Goal: Task Accomplishment & Management: Manage account settings

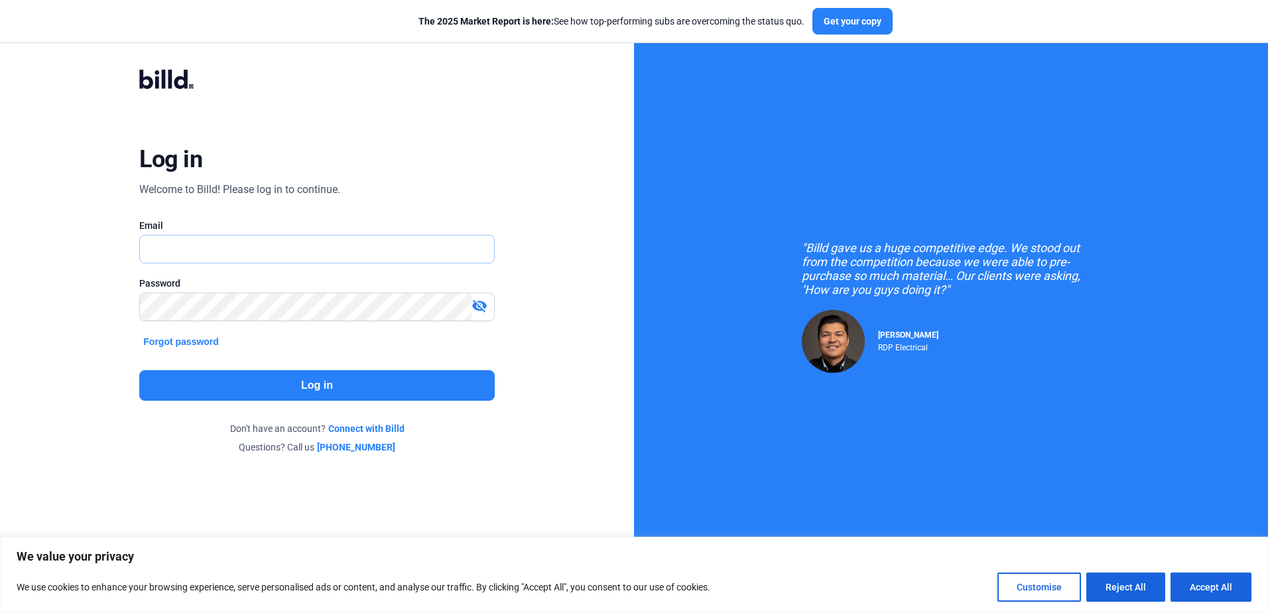
type input "[PERSON_NAME][EMAIL_ADDRESS][DOMAIN_NAME]"
click at [305, 386] on button "Log in" at bounding box center [316, 385] width 355 height 31
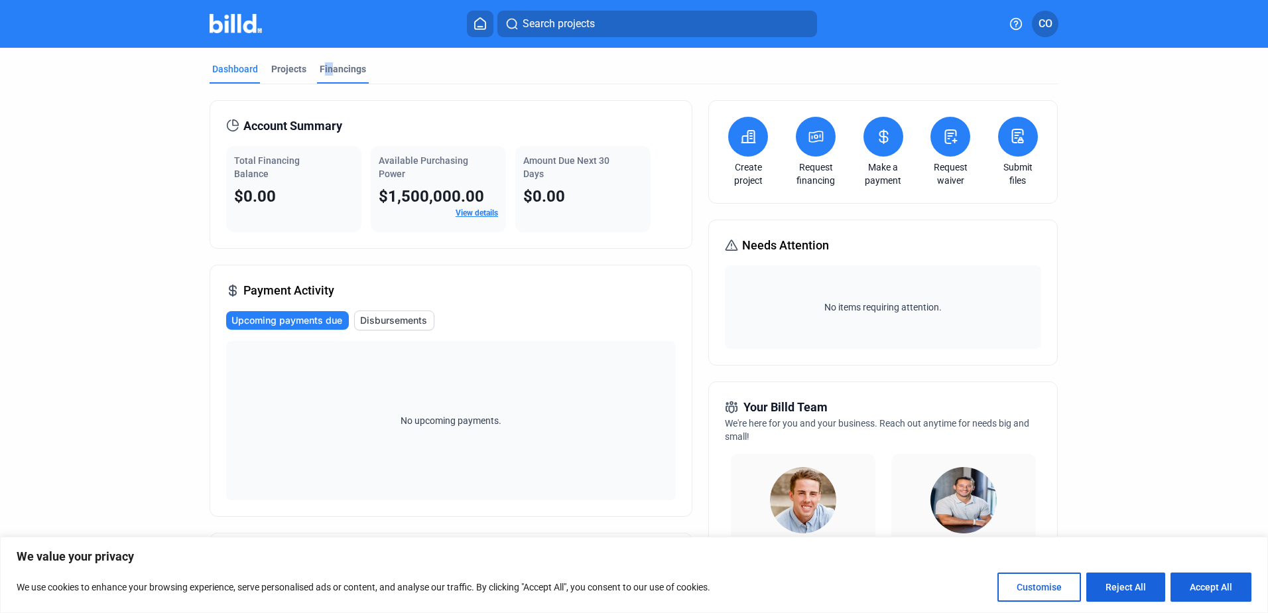
drag, startPoint x: 320, startPoint y: 64, endPoint x: 328, endPoint y: 66, distance: 8.4
click at [328, 66] on div "Financings" at bounding box center [343, 68] width 46 height 13
